Goal: Task Accomplishment & Management: Use online tool/utility

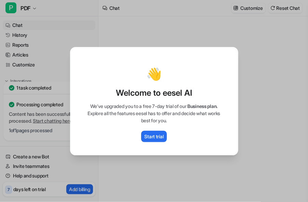
type textarea "**********"
click at [152, 136] on p "Start trial" at bounding box center [153, 136] width 19 height 7
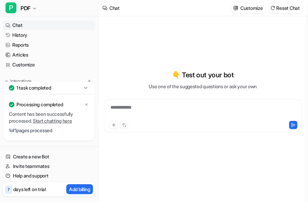
click at [66, 87] on div "1 task completed" at bounding box center [48, 88] width 91 height 13
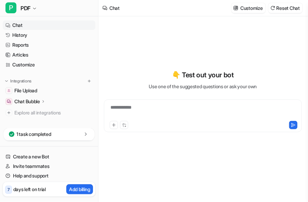
click at [53, 100] on div "Chat Bubble" at bounding box center [49, 102] width 93 height 10
click at [52, 112] on link "Overview" at bounding box center [52, 112] width 85 height 10
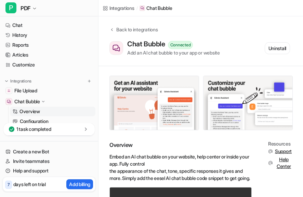
click at [38, 82] on div "Integrations" at bounding box center [48, 81] width 87 height 7
click at [28, 81] on p "Integrations" at bounding box center [20, 81] width 21 height 5
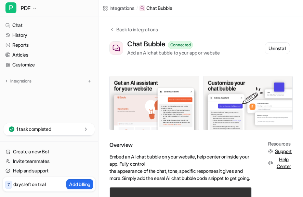
click at [44, 129] on p "1 task completed" at bounding box center [33, 129] width 35 height 7
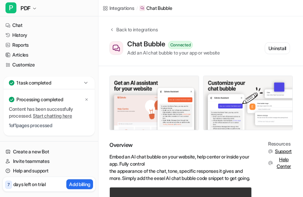
click at [61, 116] on link "Start chatting here" at bounding box center [52, 116] width 39 height 6
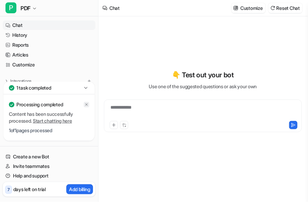
click at [85, 106] on icon at bounding box center [86, 105] width 4 height 4
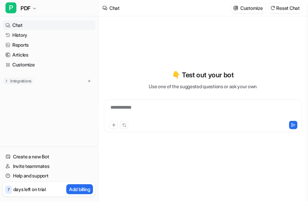
click at [17, 80] on p "Integrations" at bounding box center [20, 81] width 21 height 5
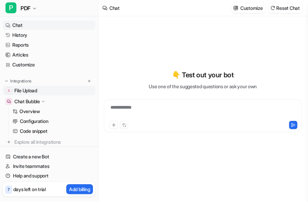
click at [58, 90] on link "File Upload" at bounding box center [49, 91] width 93 height 10
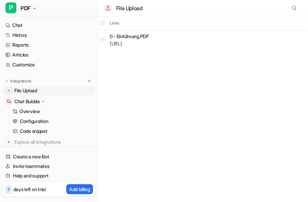
click at [29, 88] on span "File Upload" at bounding box center [25, 90] width 23 height 7
click at [24, 32] on link "History" at bounding box center [49, 35] width 93 height 10
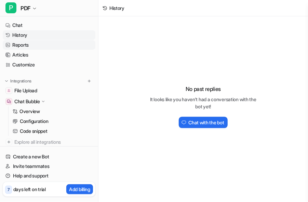
click at [27, 47] on link "Reports" at bounding box center [49, 45] width 93 height 10
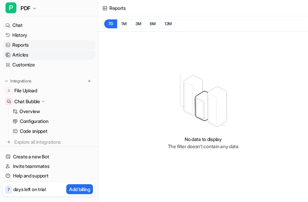
click at [28, 57] on link "Articles" at bounding box center [49, 55] width 93 height 10
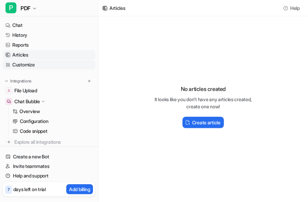
click at [30, 66] on link "Customize" at bounding box center [49, 65] width 93 height 10
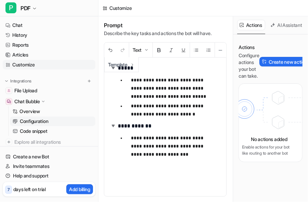
click at [42, 121] on p "Configuration" at bounding box center [34, 121] width 28 height 7
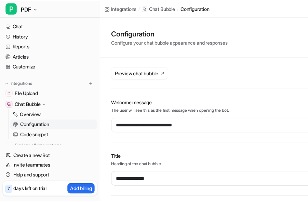
scroll to position [25, 0]
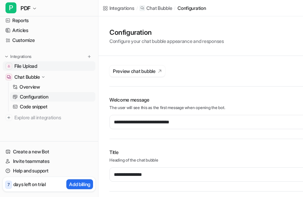
click at [51, 67] on link "File Upload" at bounding box center [49, 66] width 93 height 10
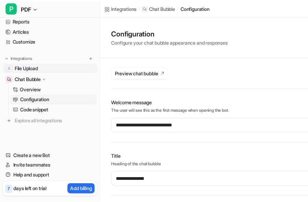
scroll to position [19, 0]
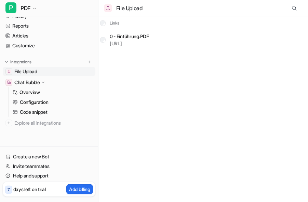
click at [53, 72] on link "File Upload" at bounding box center [49, 72] width 93 height 10
click at [106, 38] on div "0 - Einführung.PDF https://dashboard.eesel.ai/.../0%20-%20Einfu%CC%88hrung.PDF" at bounding box center [124, 39] width 49 height 11
click at [174, 85] on div "File Upload Links Delete selected 0 - Einführung.PDF https://dashboard.eesel.a…" at bounding box center [154, 101] width 308 height 202
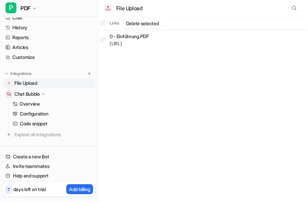
scroll to position [0, 0]
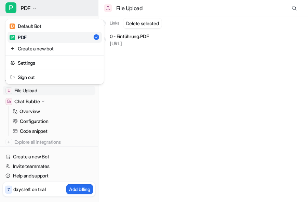
click at [31, 4] on button "P PDF" at bounding box center [49, 8] width 98 height 16
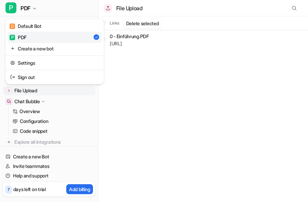
click at [124, 69] on div "P PDF D Default Bot P PDF Create a new bot Settings Sign out Chat History Repor…" at bounding box center [154, 101] width 308 height 202
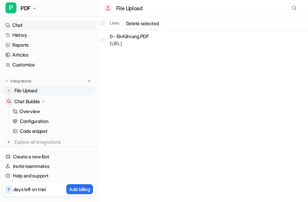
click at [21, 26] on link "Chat" at bounding box center [49, 25] width 93 height 10
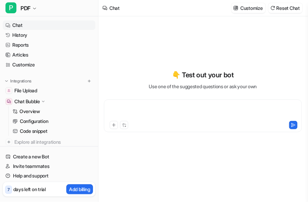
click at [195, 115] on div at bounding box center [203, 112] width 195 height 16
click at [162, 112] on div "*" at bounding box center [203, 112] width 195 height 16
click at [116, 125] on button at bounding box center [114, 125] width 8 height 8
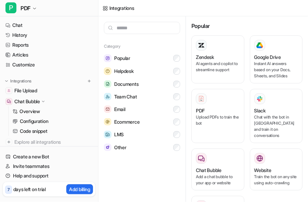
scroll to position [34, 0]
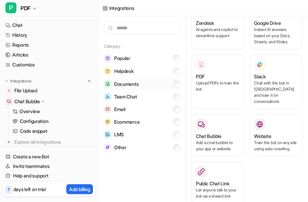
click at [145, 82] on button "Documents" at bounding box center [142, 84] width 76 height 13
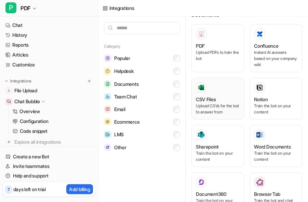
scroll to position [0, 0]
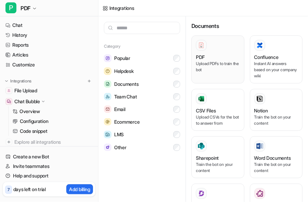
click at [204, 59] on h3 "PDF" at bounding box center [200, 57] width 9 height 7
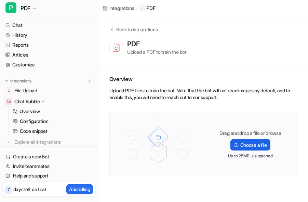
click at [248, 143] on label "Choose a file" at bounding box center [250, 145] width 40 height 11
click at [0, 0] on input "Choose a file" at bounding box center [0, 0] width 0 height 0
click at [49, 24] on link "Chat" at bounding box center [49, 25] width 93 height 10
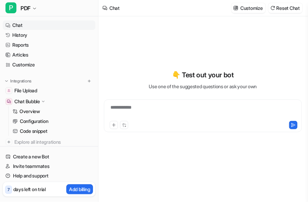
click at [187, 103] on div "**********" at bounding box center [203, 116] width 198 height 33
click at [187, 112] on div at bounding box center [203, 112] width 195 height 16
paste div
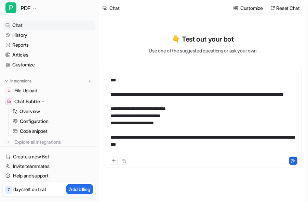
click at [294, 162] on icon at bounding box center [293, 160] width 4 height 3
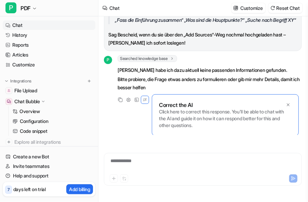
scroll to position [246, 0]
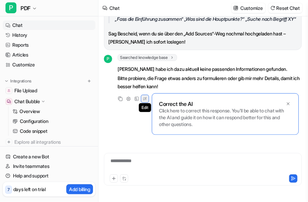
click at [146, 99] on icon at bounding box center [145, 99] width 6 height 9
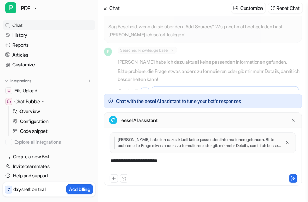
click at [172, 167] on div "**********" at bounding box center [203, 166] width 195 height 16
click at [292, 178] on icon at bounding box center [293, 178] width 4 height 3
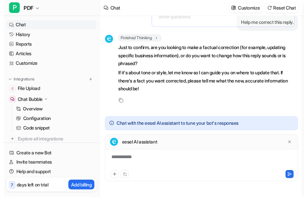
scroll to position [19, 0]
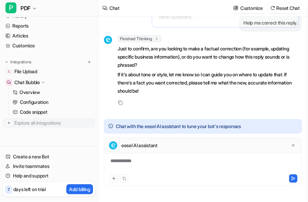
click at [57, 123] on span "Explore all integrations" at bounding box center [53, 123] width 78 height 11
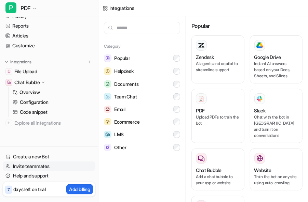
click at [48, 167] on link "Invite teammates" at bounding box center [49, 167] width 93 height 10
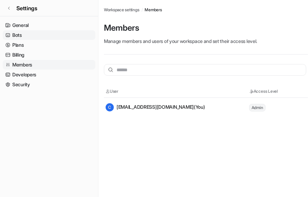
click at [19, 34] on link "Bots" at bounding box center [49, 35] width 93 height 10
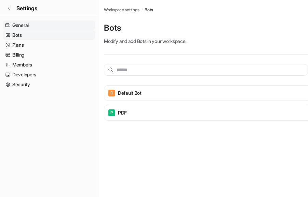
click at [22, 23] on link "General" at bounding box center [49, 25] width 93 height 10
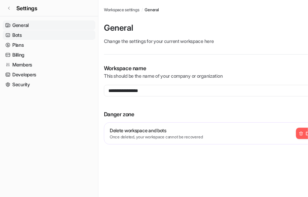
click at [22, 33] on link "Bots" at bounding box center [49, 35] width 93 height 10
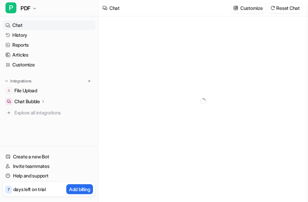
type textarea "**********"
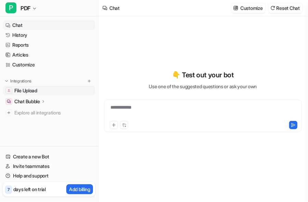
click at [35, 91] on span "File Upload" at bounding box center [25, 90] width 23 height 7
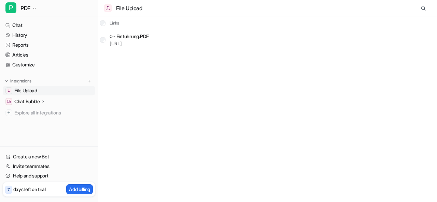
click at [267, 7] on div "File Upload" at bounding box center [268, 8] width 328 height 16
click at [30, 90] on span "File Upload" at bounding box center [25, 90] width 23 height 7
click at [15, 81] on p "Integrations" at bounding box center [20, 81] width 21 height 5
click at [9, 81] on button "Integrations" at bounding box center [18, 81] width 31 height 7
click at [87, 79] on img at bounding box center [89, 81] width 5 height 5
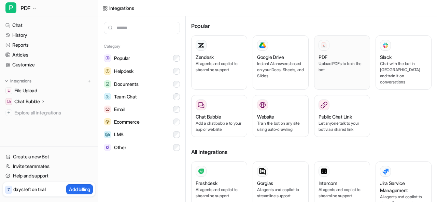
click at [307, 62] on p "Upload PDFs to train the bot" at bounding box center [342, 67] width 47 height 12
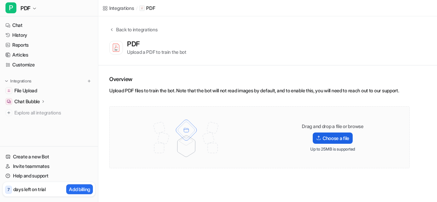
click at [307, 142] on label "Choose a file" at bounding box center [333, 138] width 40 height 11
click at [0, 0] on input "Choose a file" at bounding box center [0, 0] width 0 height 0
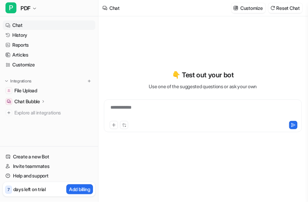
type textarea "**********"
click at [10, 79] on p "Integrations" at bounding box center [20, 81] width 21 height 5
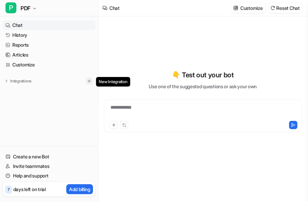
click at [89, 81] on img at bounding box center [89, 81] width 5 height 5
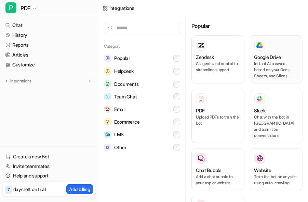
click at [261, 59] on h3 "Google Drive" at bounding box center [267, 57] width 27 height 7
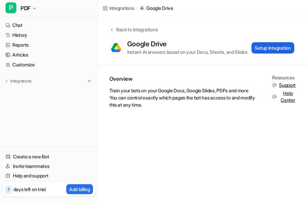
click at [262, 51] on button "Setup Integration" at bounding box center [272, 47] width 43 height 11
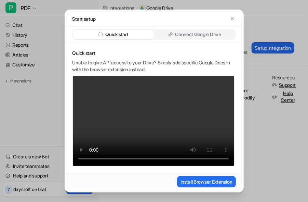
click at [201, 34] on p "Connect Google Drive" at bounding box center [198, 34] width 46 height 7
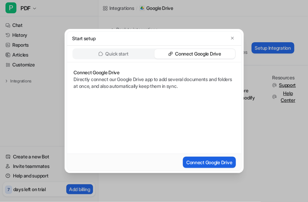
click at [204, 163] on button "Connect Google Drive" at bounding box center [209, 162] width 53 height 11
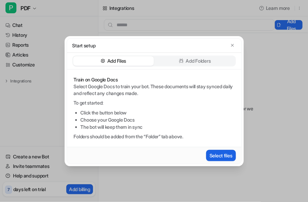
click at [223, 155] on button "Select files" at bounding box center [221, 155] width 30 height 11
click at [193, 59] on p "Add Folders" at bounding box center [198, 61] width 25 height 7
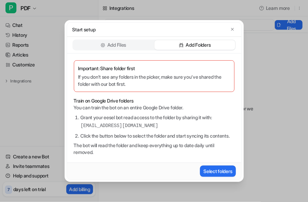
click at [137, 42] on div "Add Files" at bounding box center [113, 45] width 81 height 10
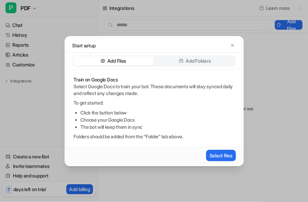
click at [192, 58] on p "Add Folders" at bounding box center [198, 61] width 25 height 7
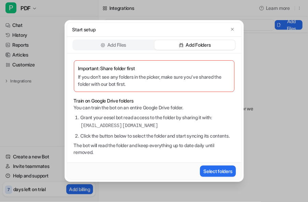
click at [130, 40] on div "Add Files" at bounding box center [113, 45] width 81 height 10
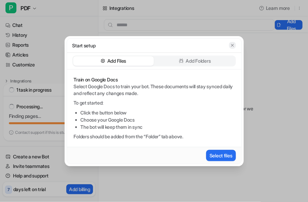
click at [232, 47] on icon "button" at bounding box center [232, 45] width 5 height 5
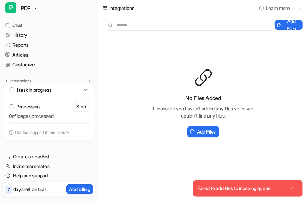
click at [295, 190] on button "Close" at bounding box center [292, 188] width 11 height 11
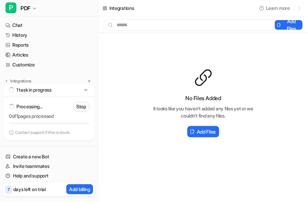
click at [84, 110] on p "Stop" at bounding box center [81, 106] width 10 height 7
